Goal: Use online tool/utility

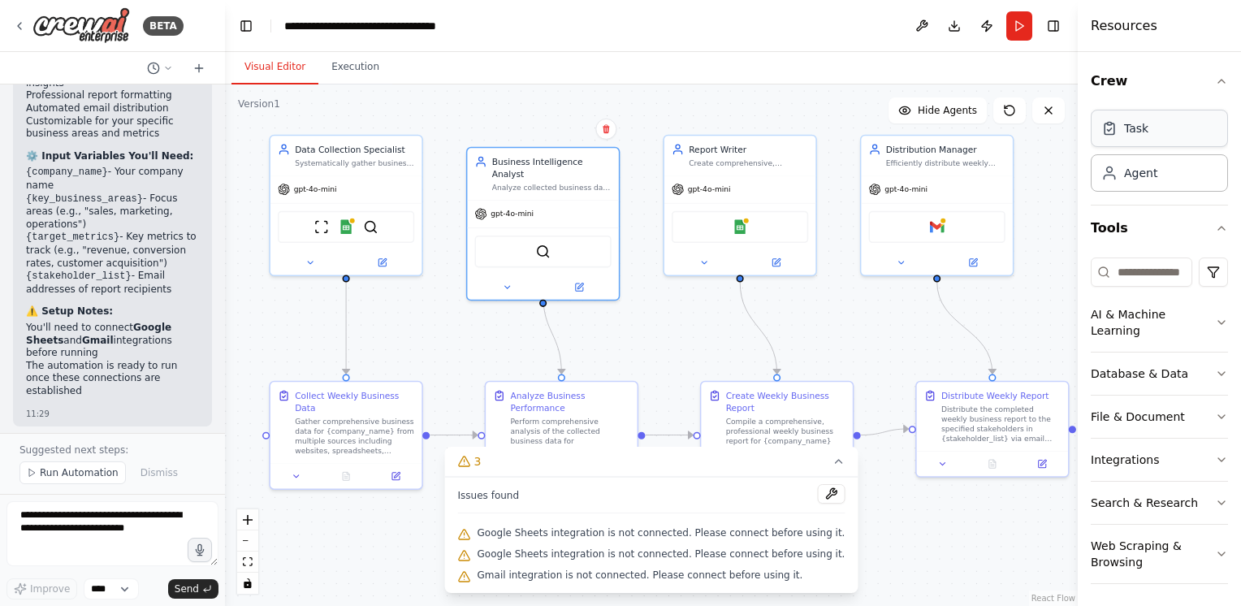
click at [1135, 139] on div "Task" at bounding box center [1158, 128] width 137 height 37
click at [1125, 130] on div "Task" at bounding box center [1136, 128] width 24 height 16
click at [1128, 176] on div "Agent" at bounding box center [1140, 172] width 33 height 16
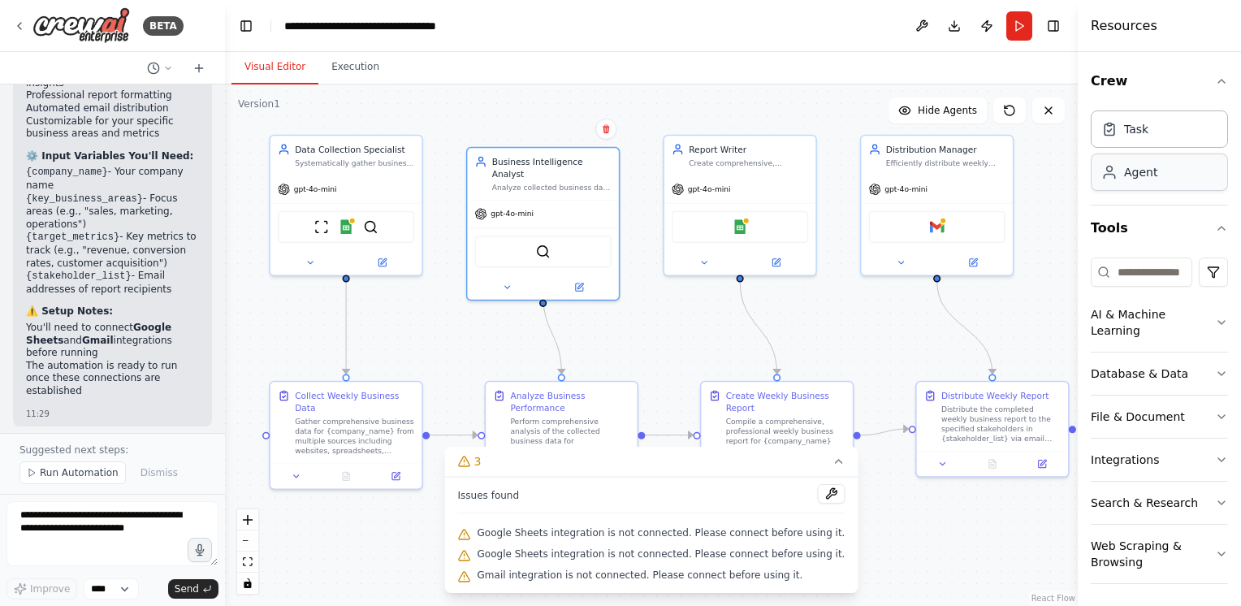
click at [1128, 176] on div "Agent" at bounding box center [1140, 172] width 33 height 16
click at [1215, 316] on icon "button" at bounding box center [1221, 320] width 13 height 13
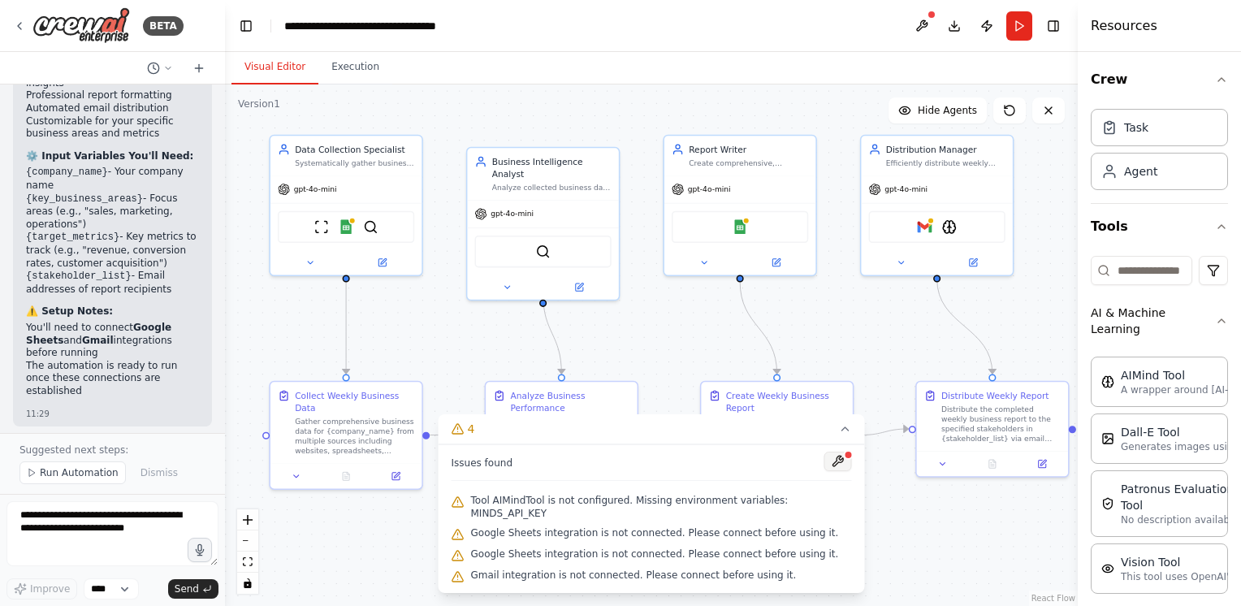
click at [838, 460] on button at bounding box center [838, 460] width 28 height 19
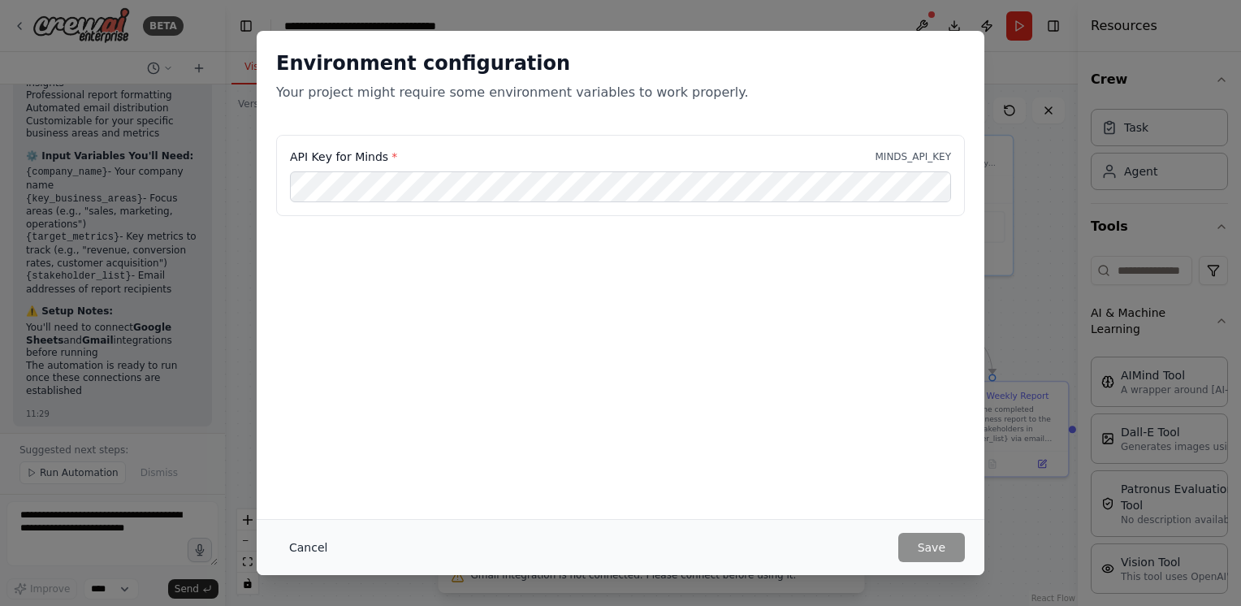
click at [302, 541] on button "Cancel" at bounding box center [308, 547] width 64 height 29
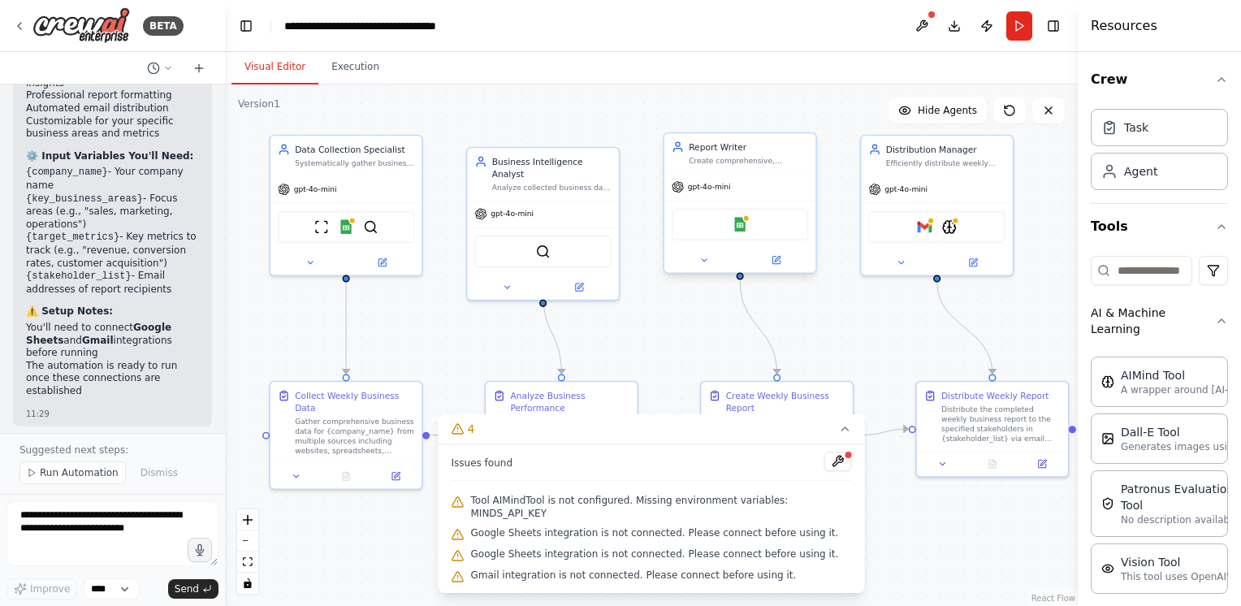
click at [784, 190] on div "gpt-4o-mini" at bounding box center [739, 186] width 151 height 27
click at [929, 182] on div "gpt-4o-mini" at bounding box center [936, 186] width 151 height 27
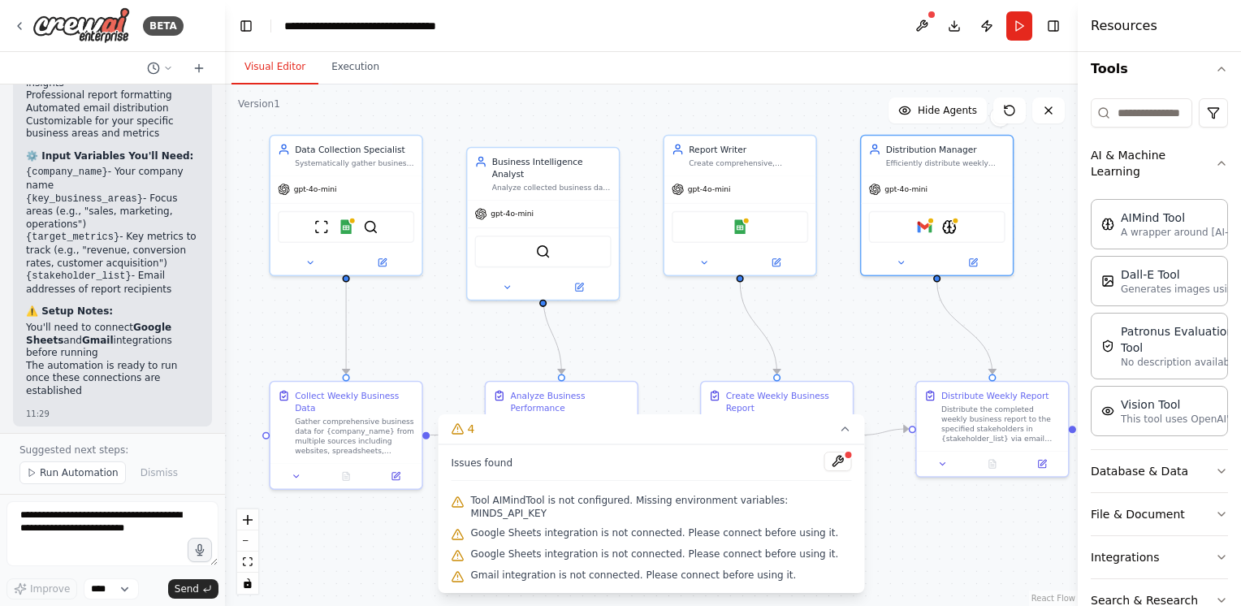
scroll to position [257, 0]
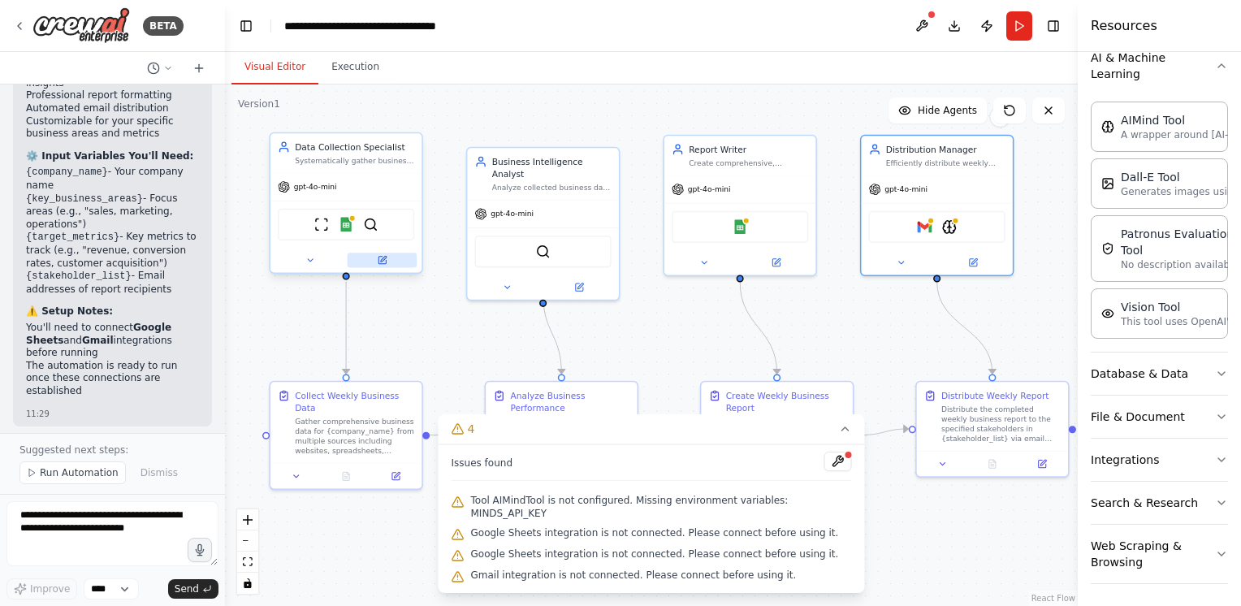
click at [385, 258] on icon at bounding box center [382, 260] width 10 height 10
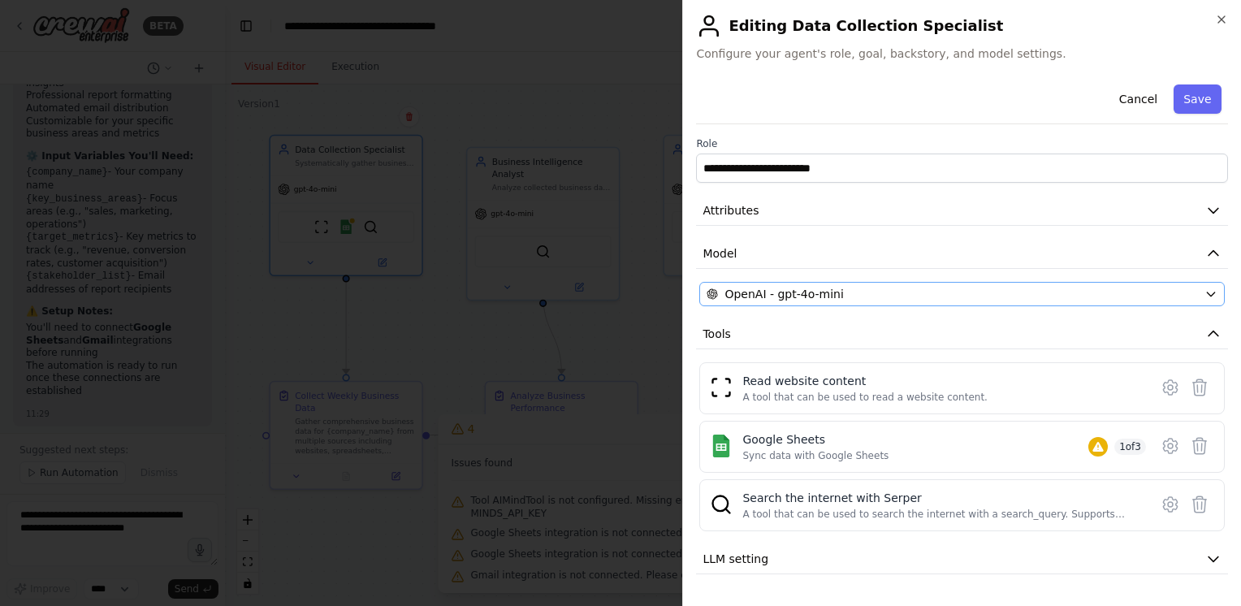
scroll to position [35, 0]
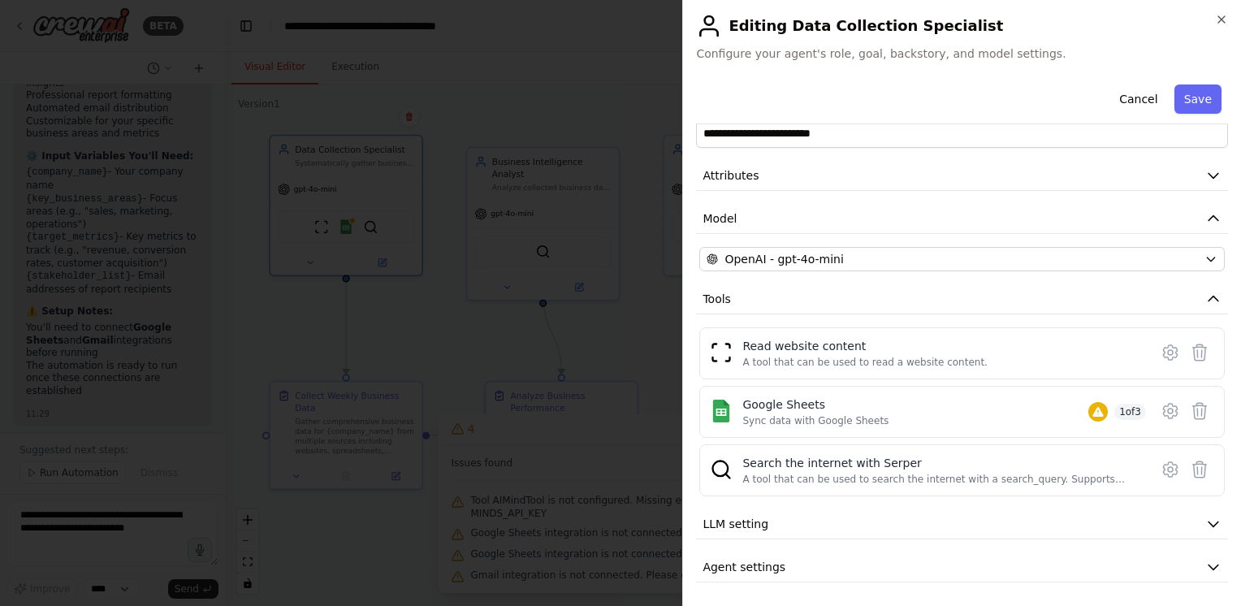
click at [603, 329] on div at bounding box center [620, 303] width 1241 height 606
